Goal: Task Accomplishment & Management: Use online tool/utility

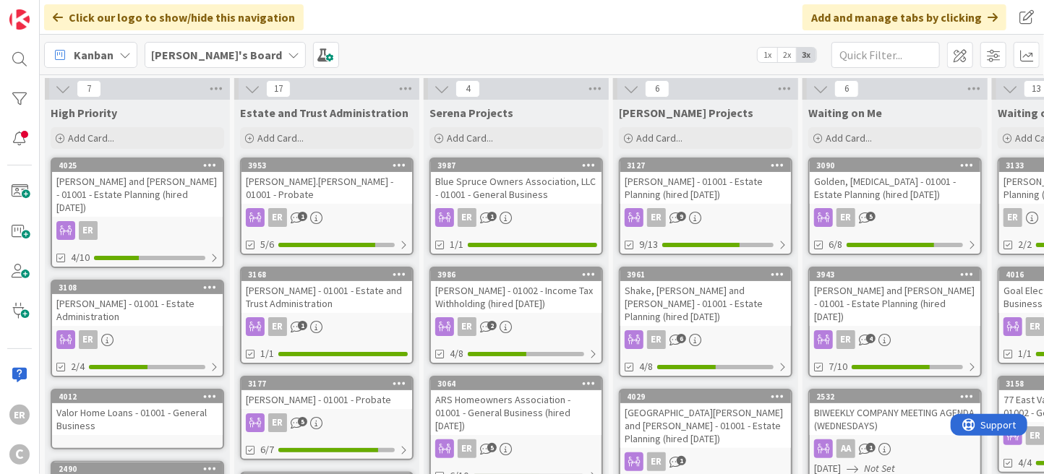
click at [872, 193] on div "Golden, [MEDICAL_DATA] - 01001 - Estate Planning (hired [DATE])" at bounding box center [895, 188] width 171 height 32
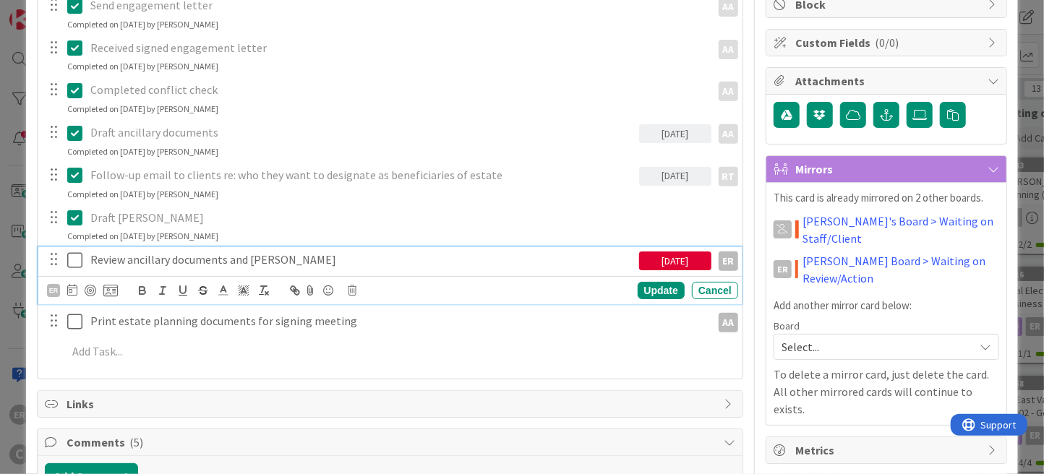
click at [72, 259] on icon at bounding box center [78, 260] width 22 height 17
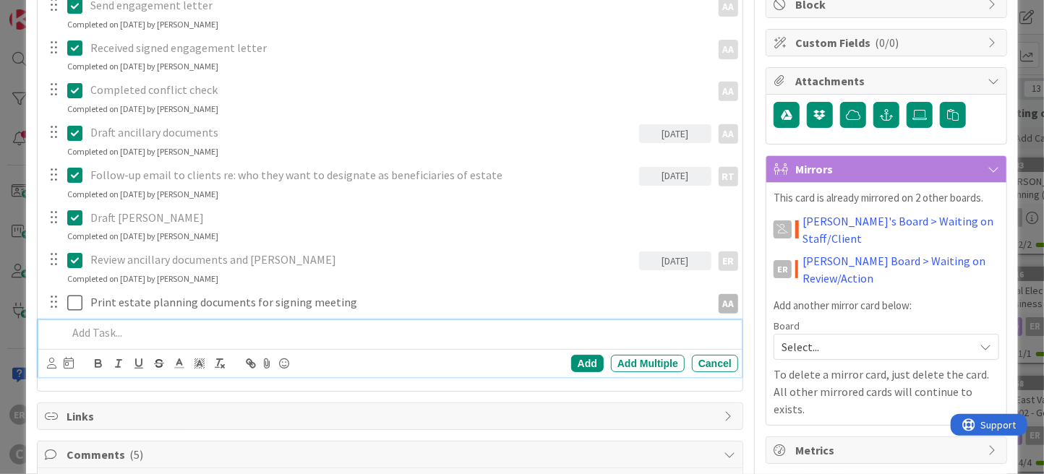
click at [128, 332] on p at bounding box center [399, 333] width 665 height 17
click at [52, 361] on icon at bounding box center [51, 363] width 9 height 11
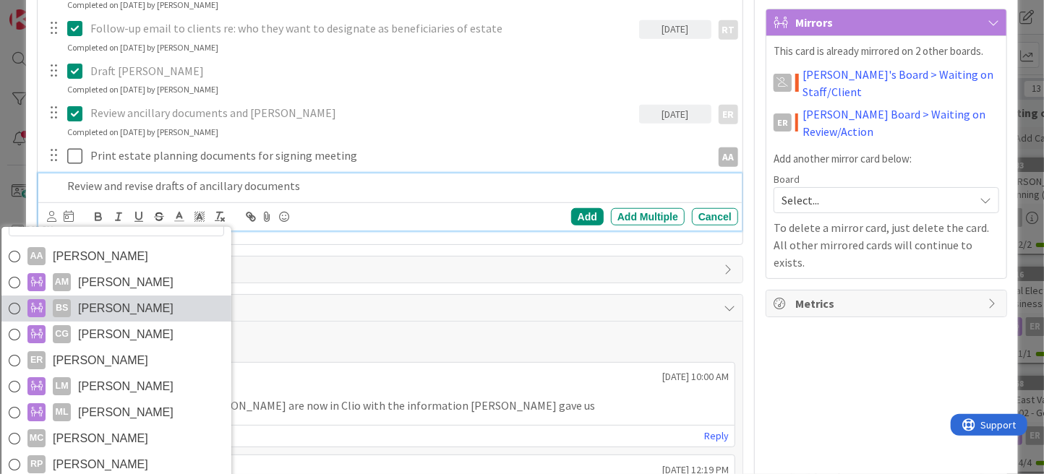
scroll to position [506, 0]
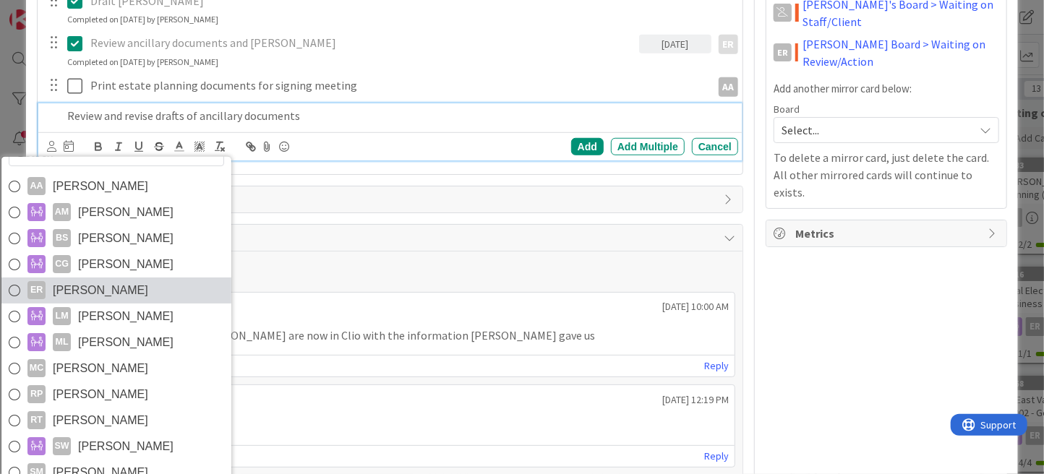
click at [121, 298] on link "ER [PERSON_NAME]" at bounding box center [116, 291] width 230 height 26
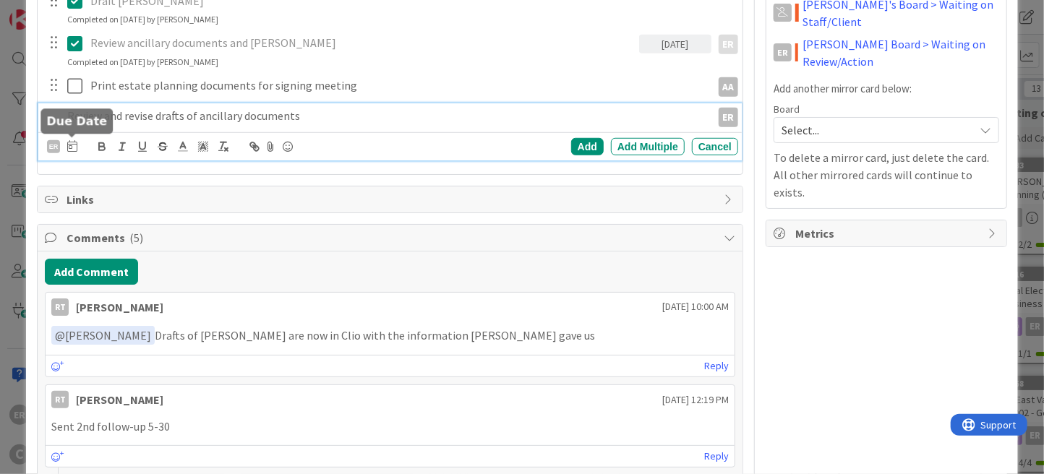
click at [72, 146] on icon at bounding box center [72, 146] width 10 height 12
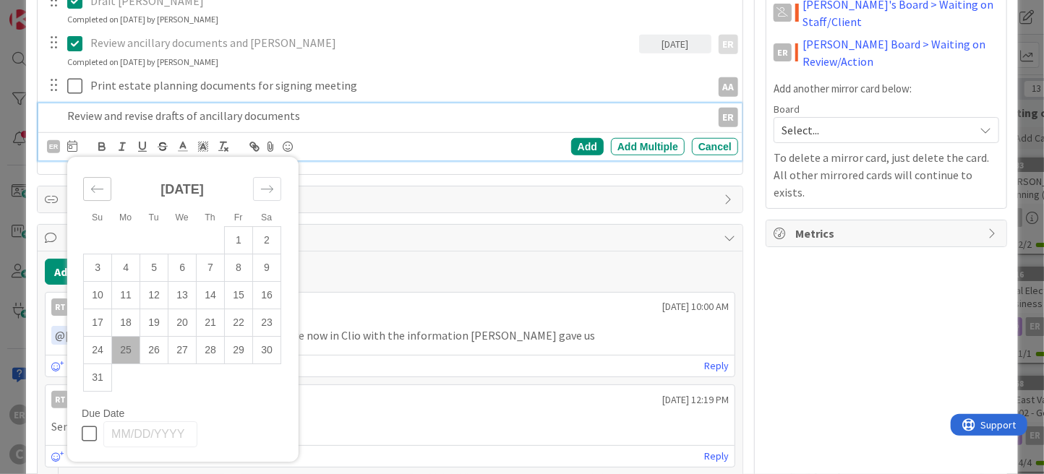
click at [98, 186] on icon "Move backward to switch to the previous month." at bounding box center [97, 189] width 12 height 7
click at [233, 319] on td "23" at bounding box center [239, 322] width 28 height 27
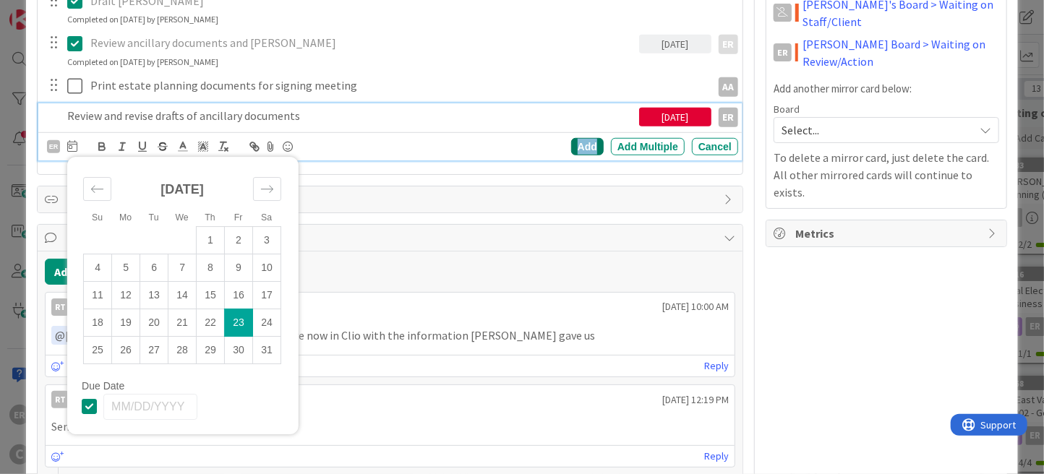
click at [573, 143] on div "Add" at bounding box center [587, 146] width 33 height 17
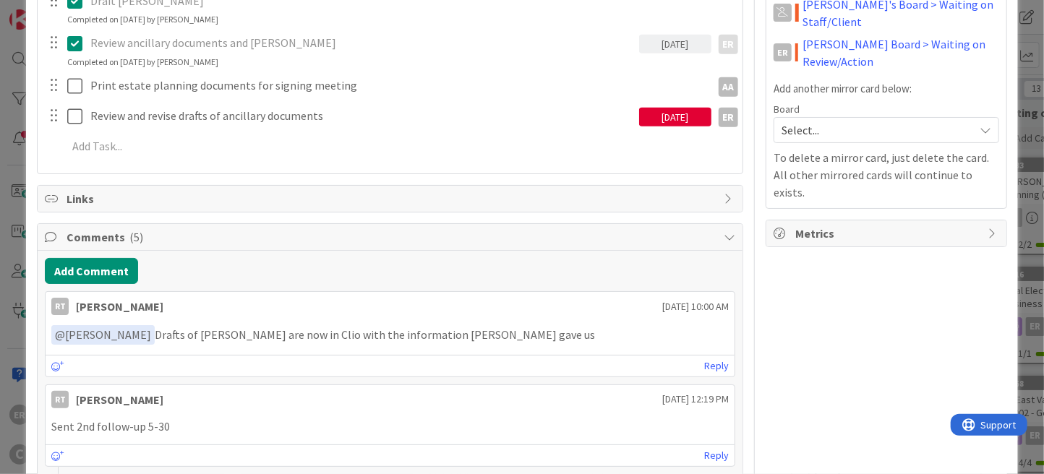
scroll to position [289, 0]
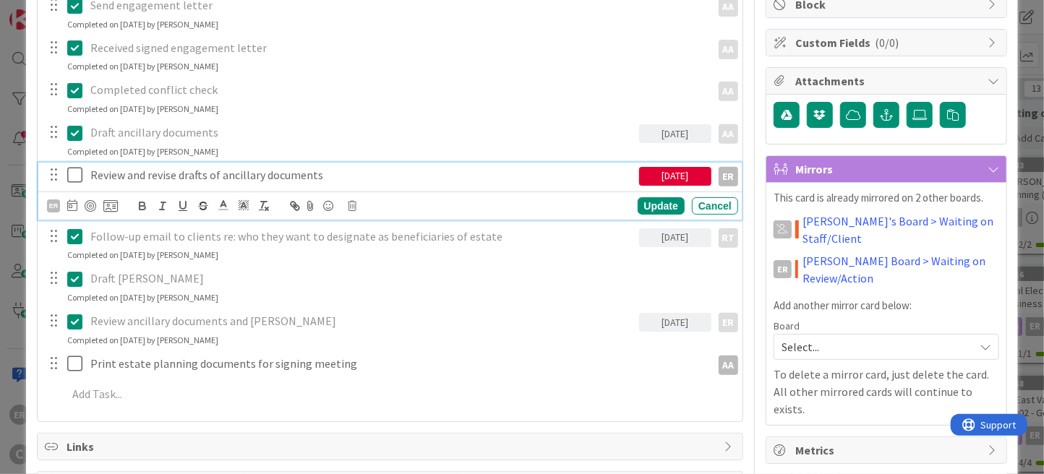
click at [74, 177] on icon at bounding box center [78, 174] width 22 height 17
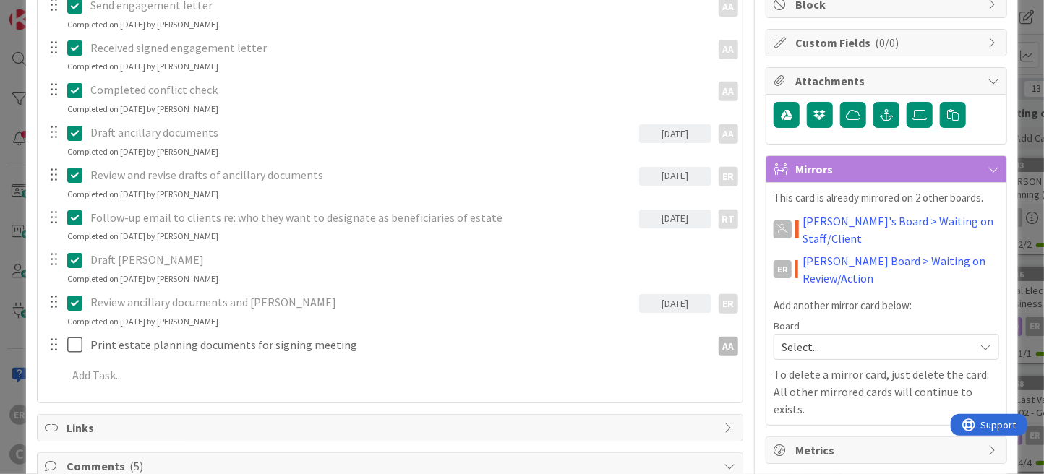
click at [75, 303] on icon at bounding box center [78, 302] width 22 height 17
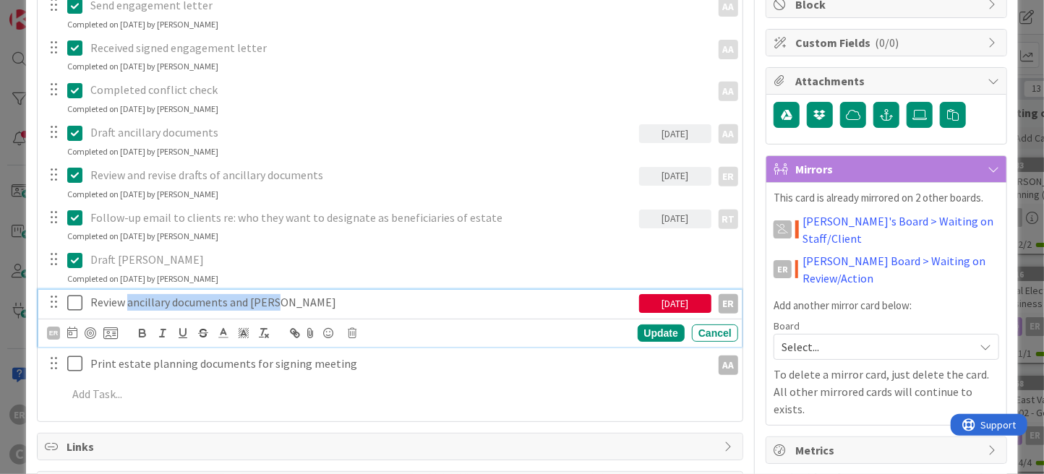
drag, startPoint x: 129, startPoint y: 299, endPoint x: 269, endPoint y: 299, distance: 140.2
click at [269, 299] on p "Review ancillary documents and [PERSON_NAME]" at bounding box center [361, 302] width 542 height 17
click at [77, 303] on icon at bounding box center [78, 302] width 22 height 17
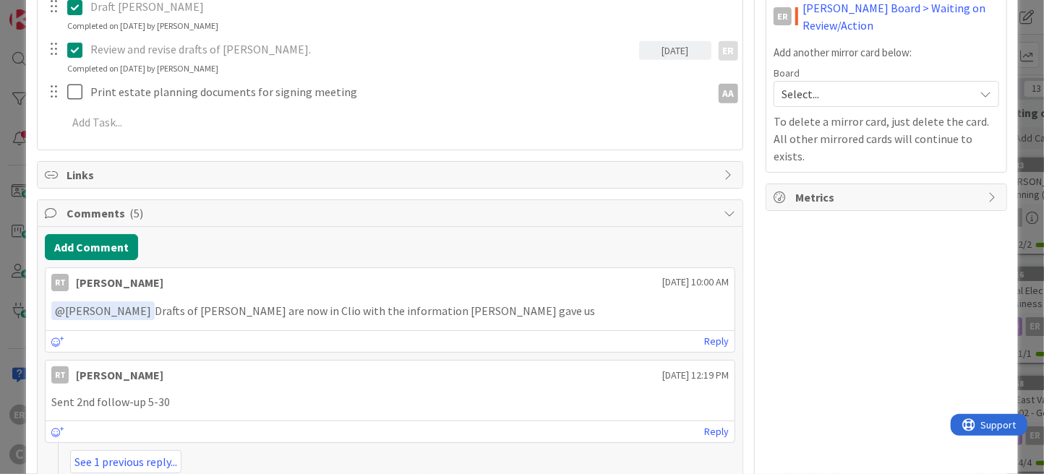
scroll to position [578, 0]
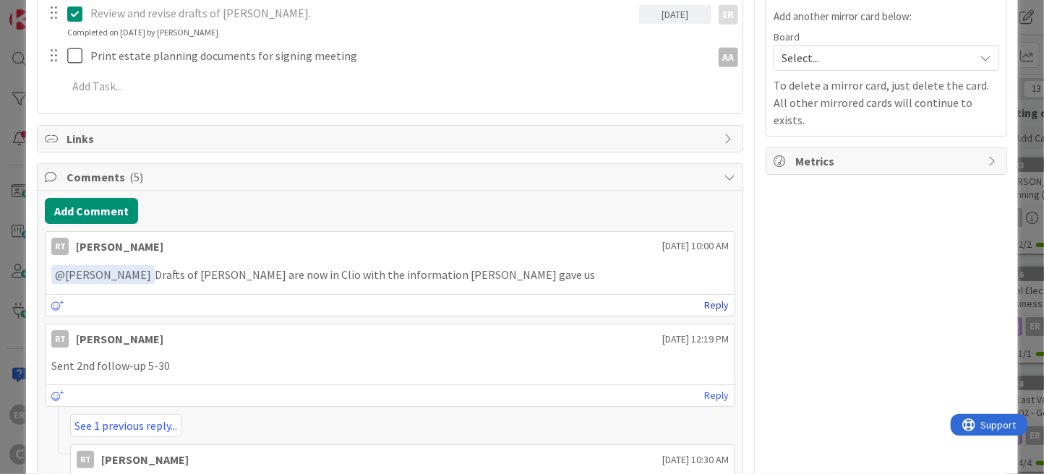
click at [704, 300] on link "Reply" at bounding box center [716, 305] width 25 height 18
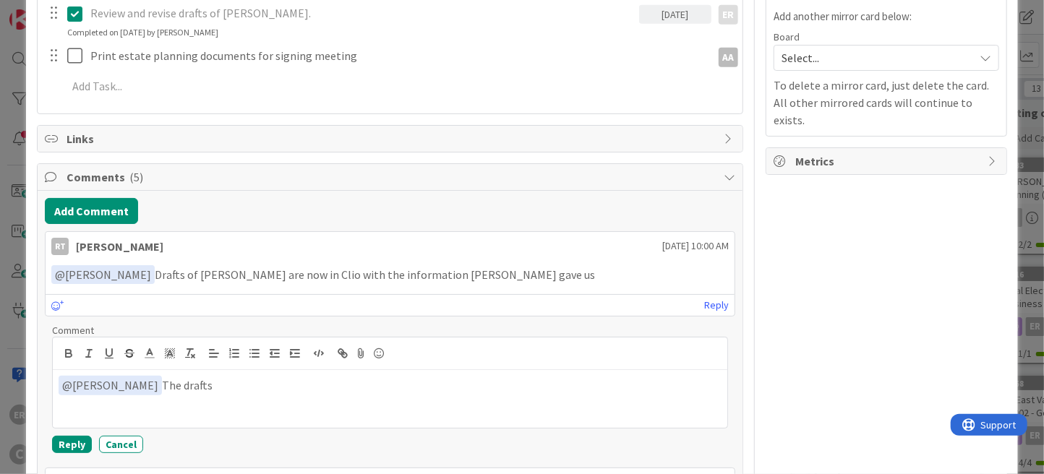
click at [706, 212] on div "Add Comment" at bounding box center [390, 211] width 690 height 26
click at [132, 444] on button "Cancel" at bounding box center [121, 444] width 44 height 17
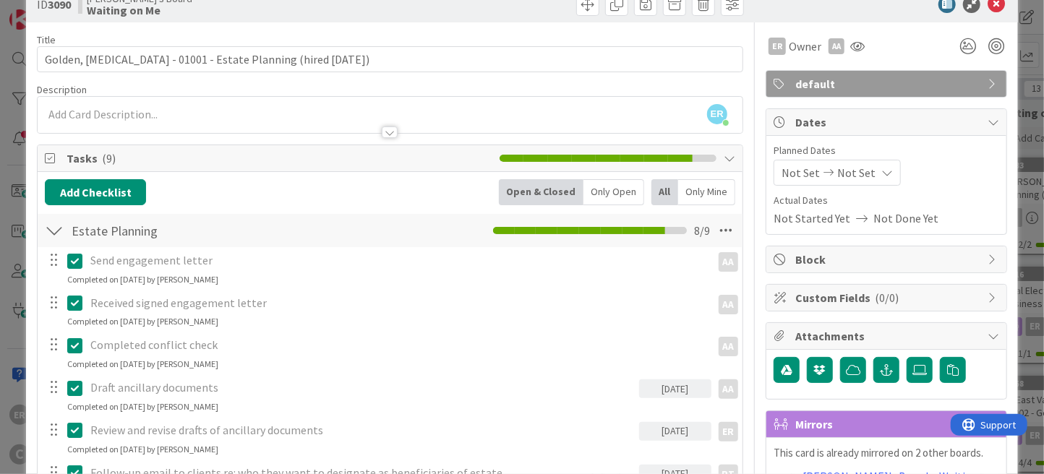
scroll to position [0, 0]
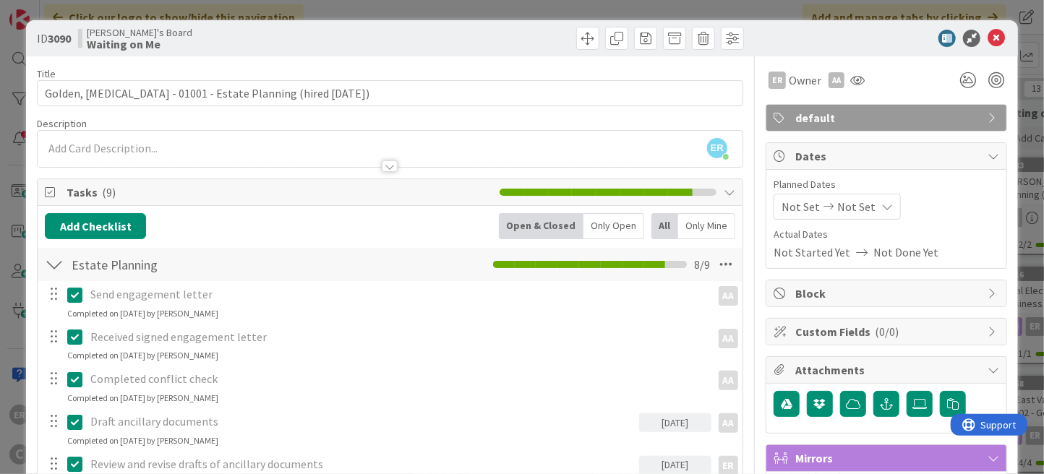
click at [171, 137] on div "ER [PERSON_NAME] just joined" at bounding box center [390, 149] width 705 height 36
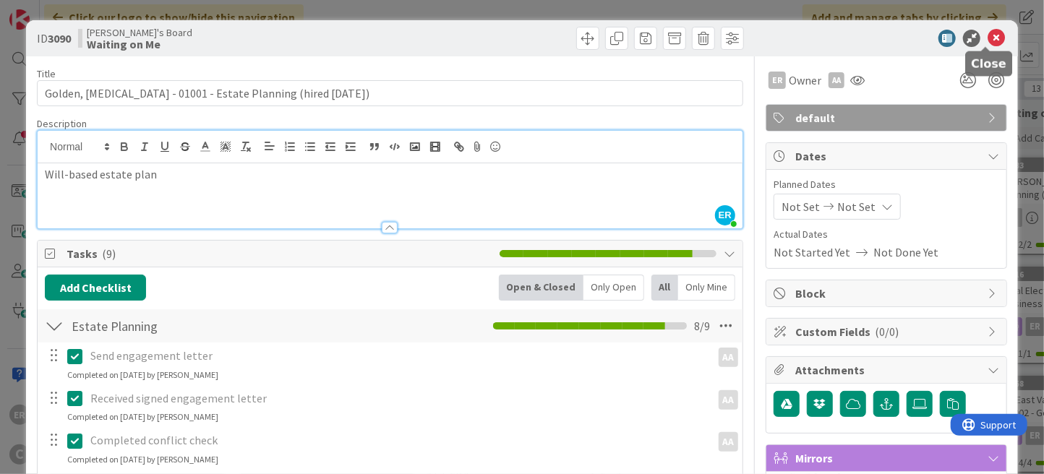
click at [987, 35] on icon at bounding box center [995, 38] width 17 height 17
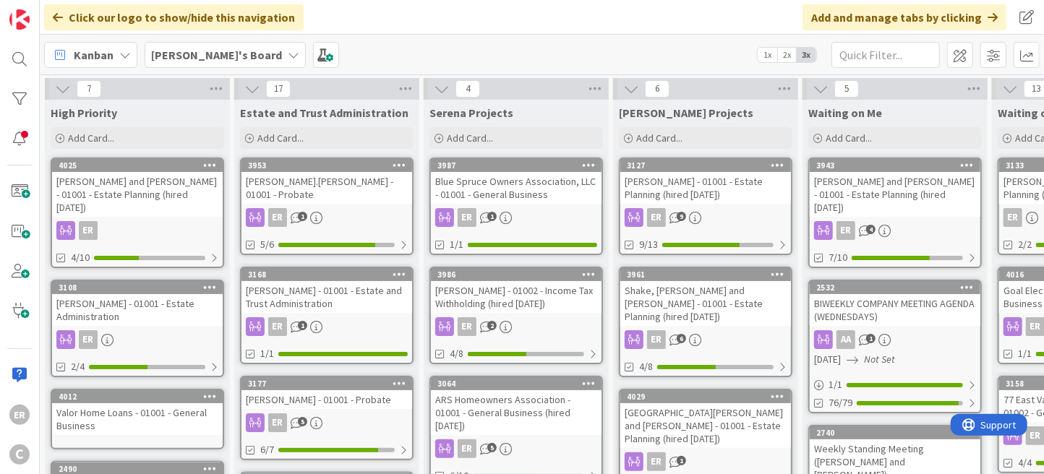
click at [942, 221] on div "ER 4" at bounding box center [895, 230] width 171 height 19
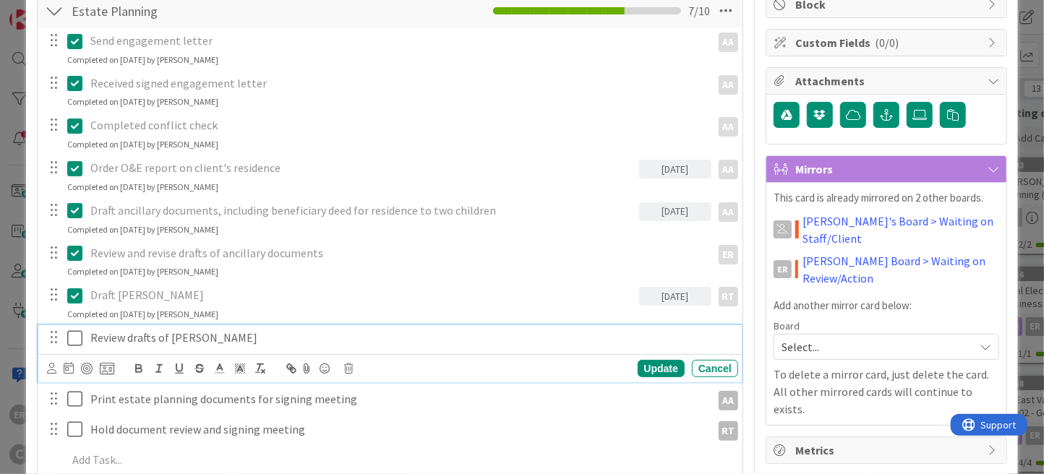
click at [210, 338] on p "Review drafts of [PERSON_NAME]" at bounding box center [410, 338] width 641 height 17
drag, startPoint x: 210, startPoint y: 338, endPoint x: 77, endPoint y: 341, distance: 133.0
click at [77, 341] on div "Review drafts of [PERSON_NAME]" at bounding box center [391, 337] width 694 height 25
click at [50, 372] on icon at bounding box center [51, 368] width 9 height 11
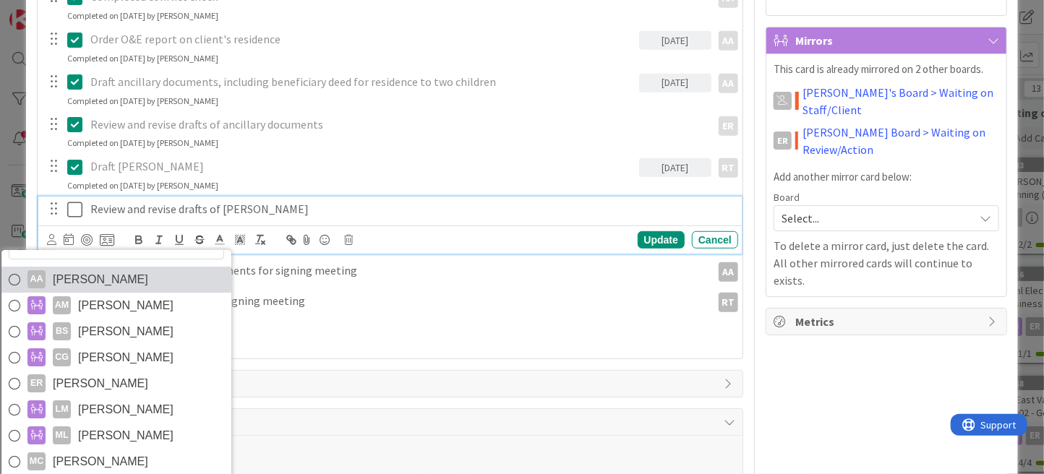
scroll to position [434, 0]
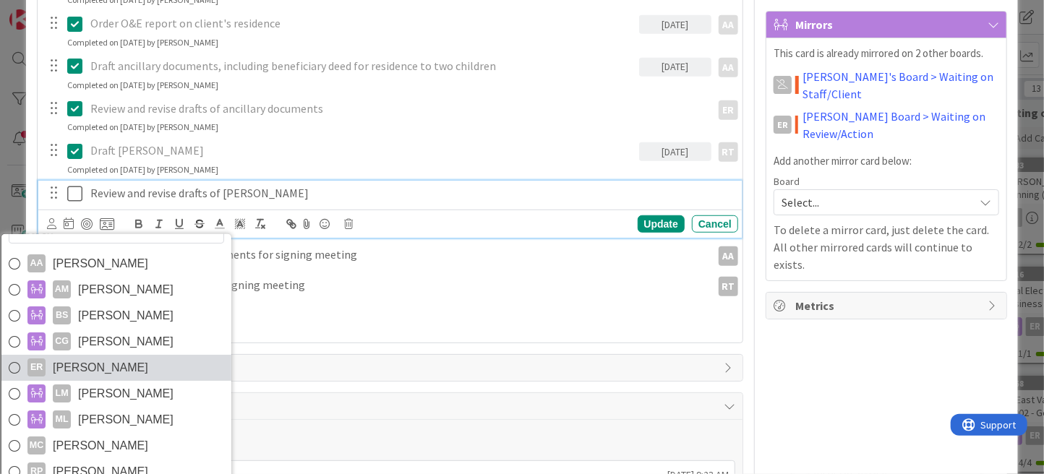
click at [99, 368] on span "[PERSON_NAME]" at bounding box center [100, 368] width 95 height 22
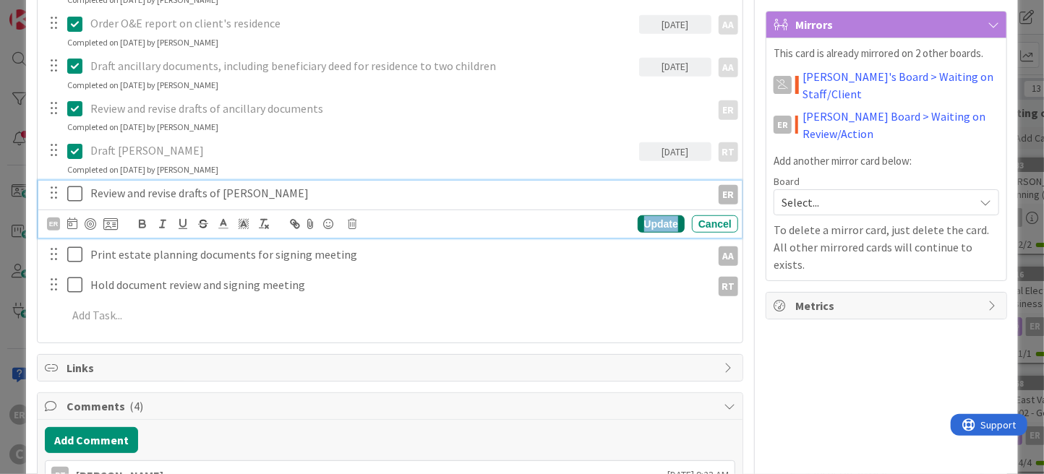
click at [648, 219] on div "Update" at bounding box center [661, 223] width 47 height 17
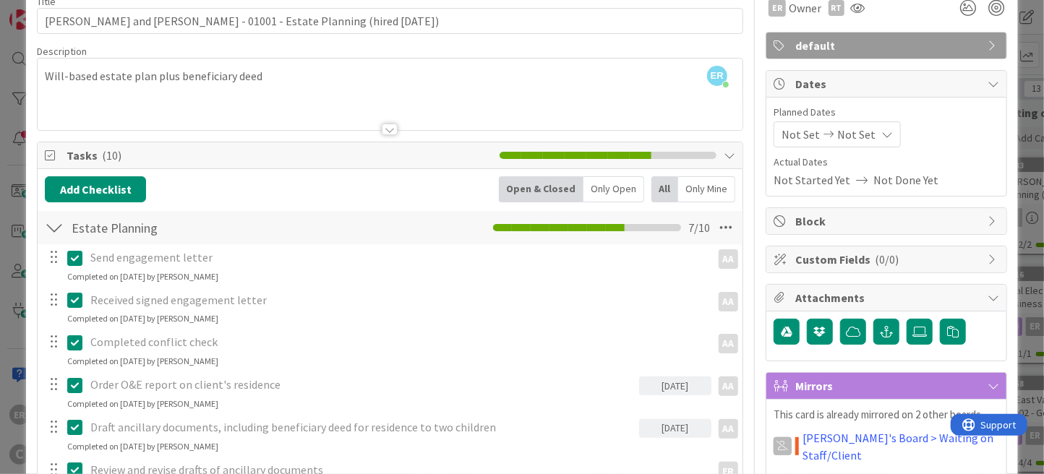
scroll to position [0, 0]
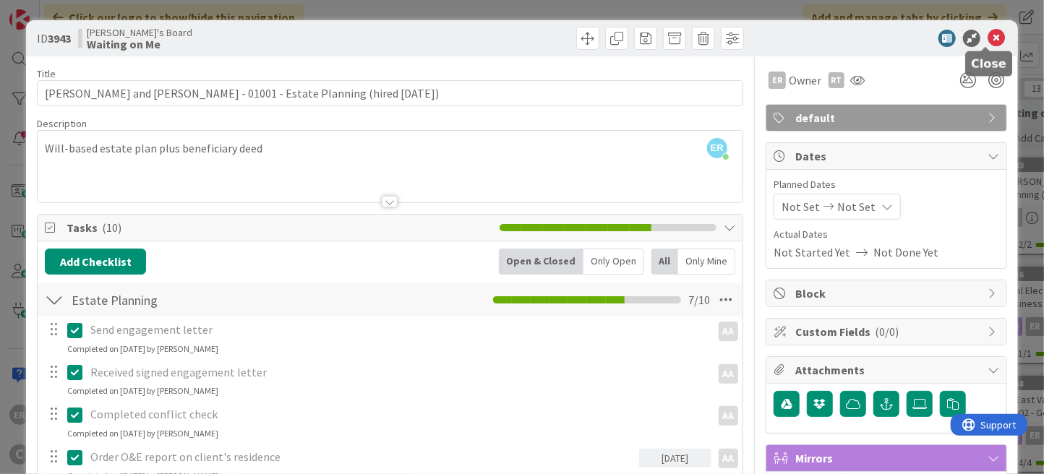
click at [987, 40] on icon at bounding box center [995, 38] width 17 height 17
